Goal: Find specific page/section: Find specific page/section

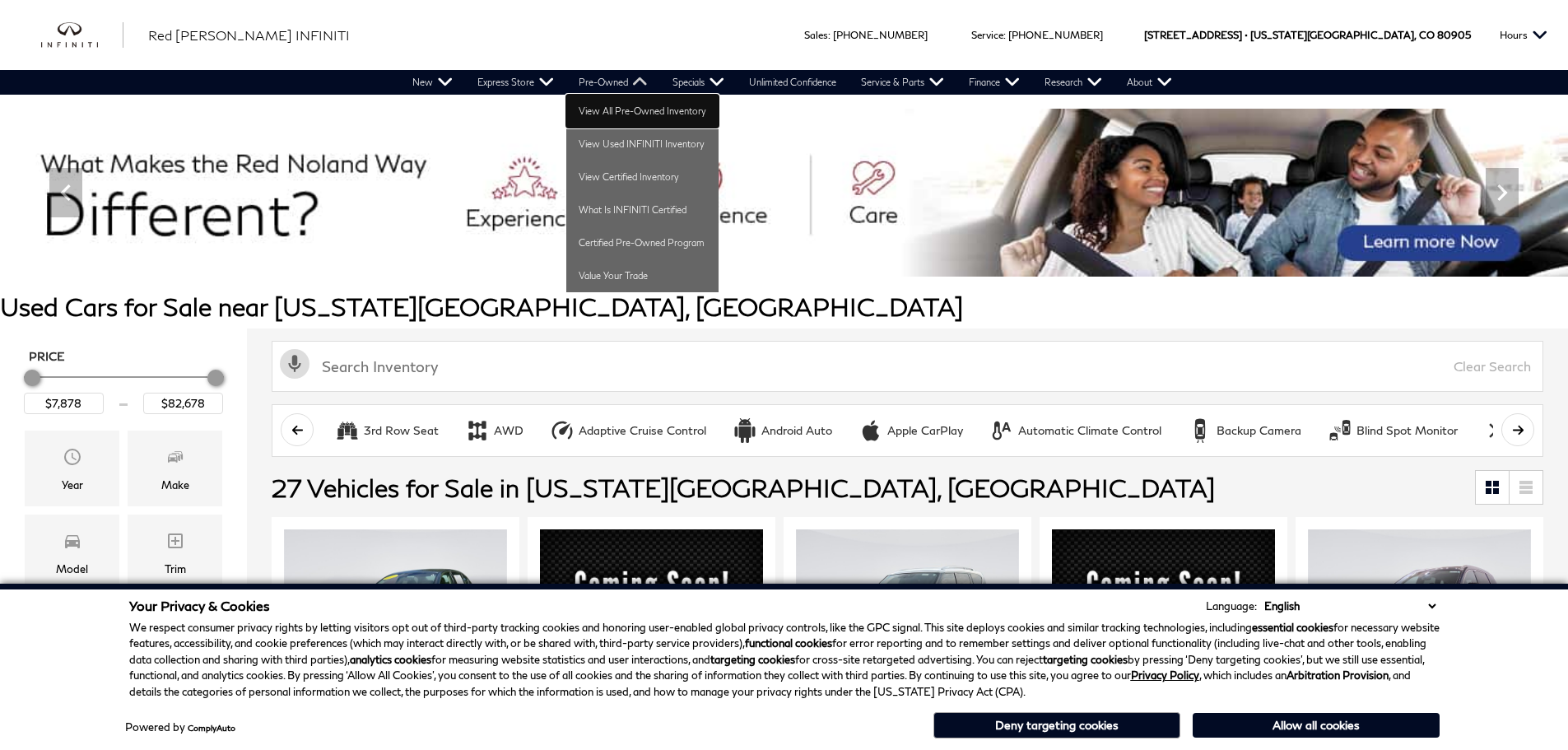
click at [618, 112] on link "View All Pre-Owned Inventory" at bounding box center [642, 111] width 153 height 33
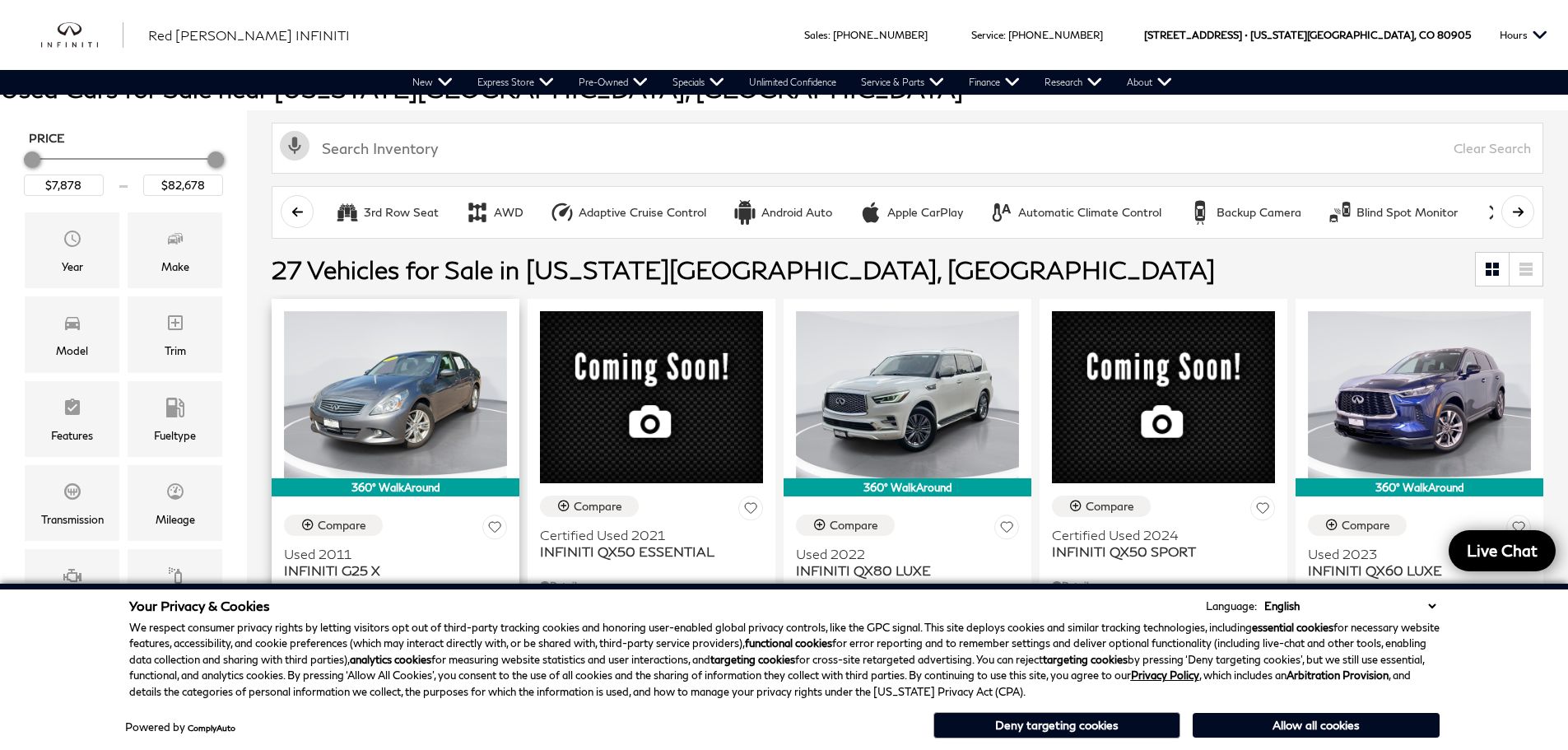
scroll to position [191, 0]
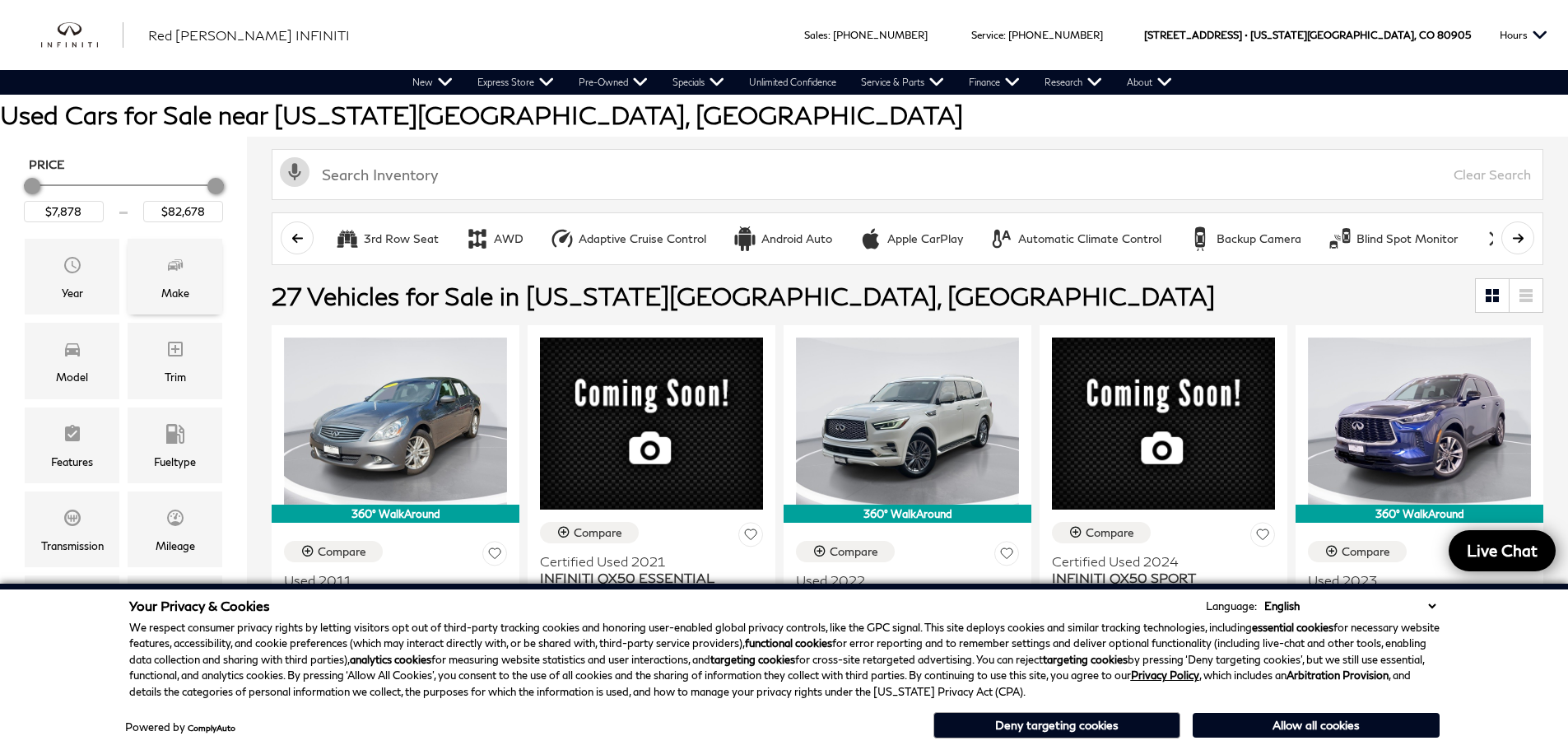
click at [163, 285] on div "Make" at bounding box center [176, 293] width 28 height 18
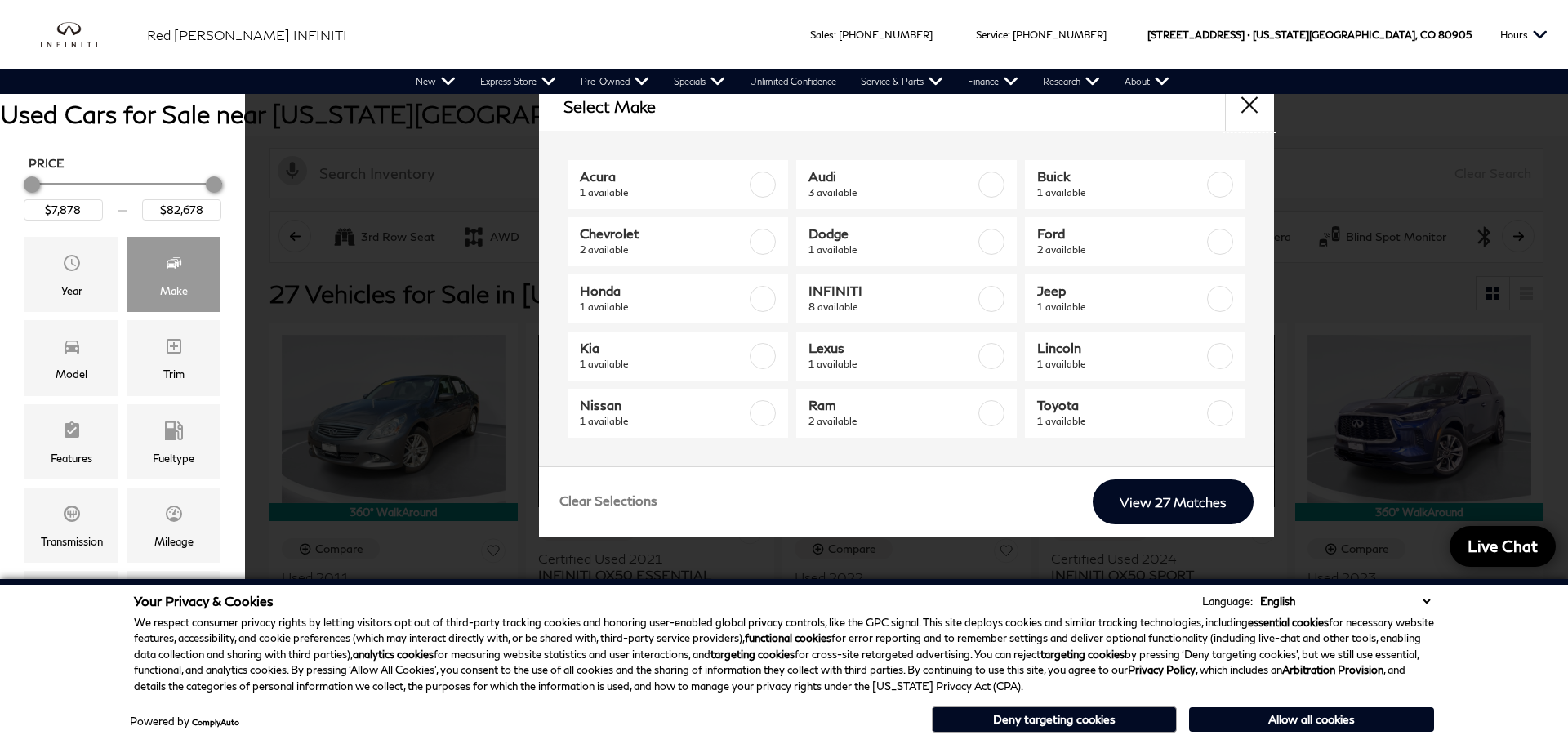
click at [1251, 111] on button "close" at bounding box center [1249, 107] width 49 height 49
